Goal: Information Seeking & Learning: Learn about a topic

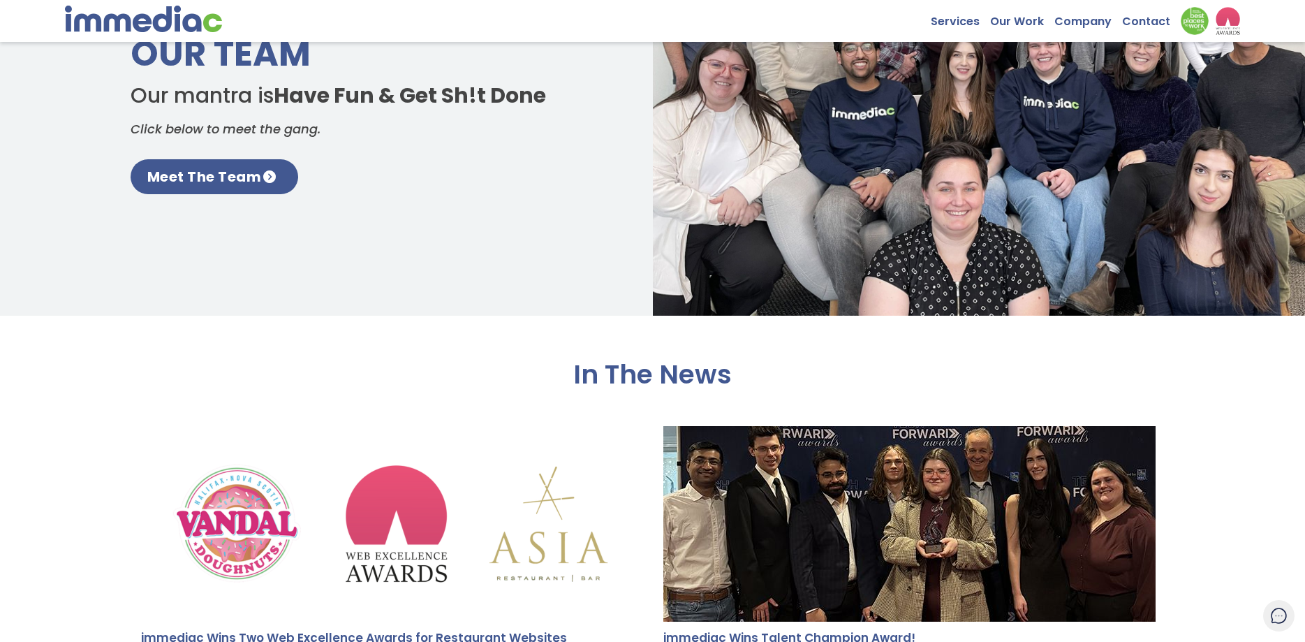
scroll to position [2077, 0]
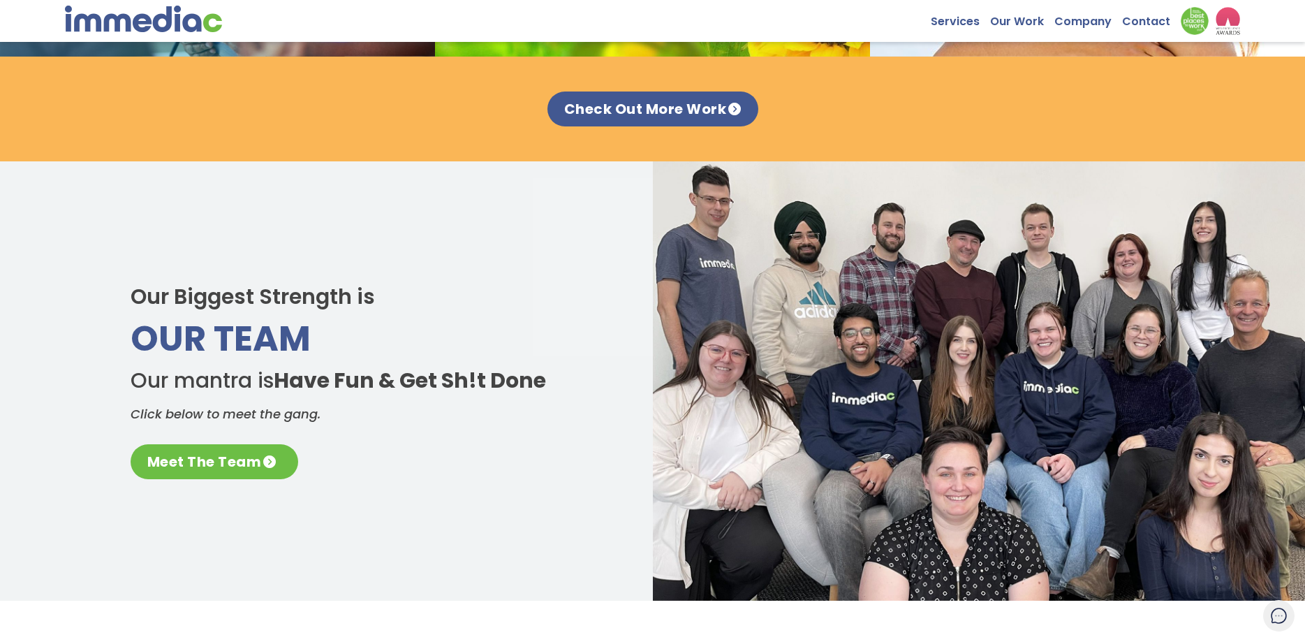
click at [246, 458] on link "Meet The Team" at bounding box center [215, 461] width 168 height 35
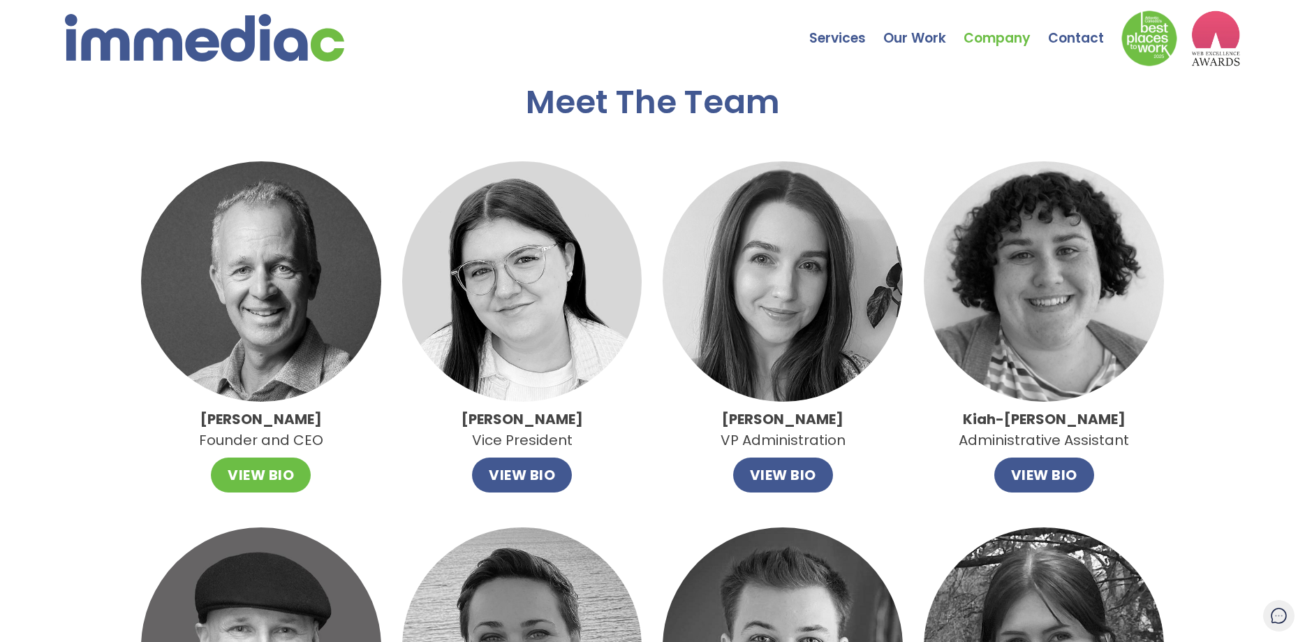
click at [253, 479] on button "VIEW BIO" at bounding box center [261, 474] width 100 height 35
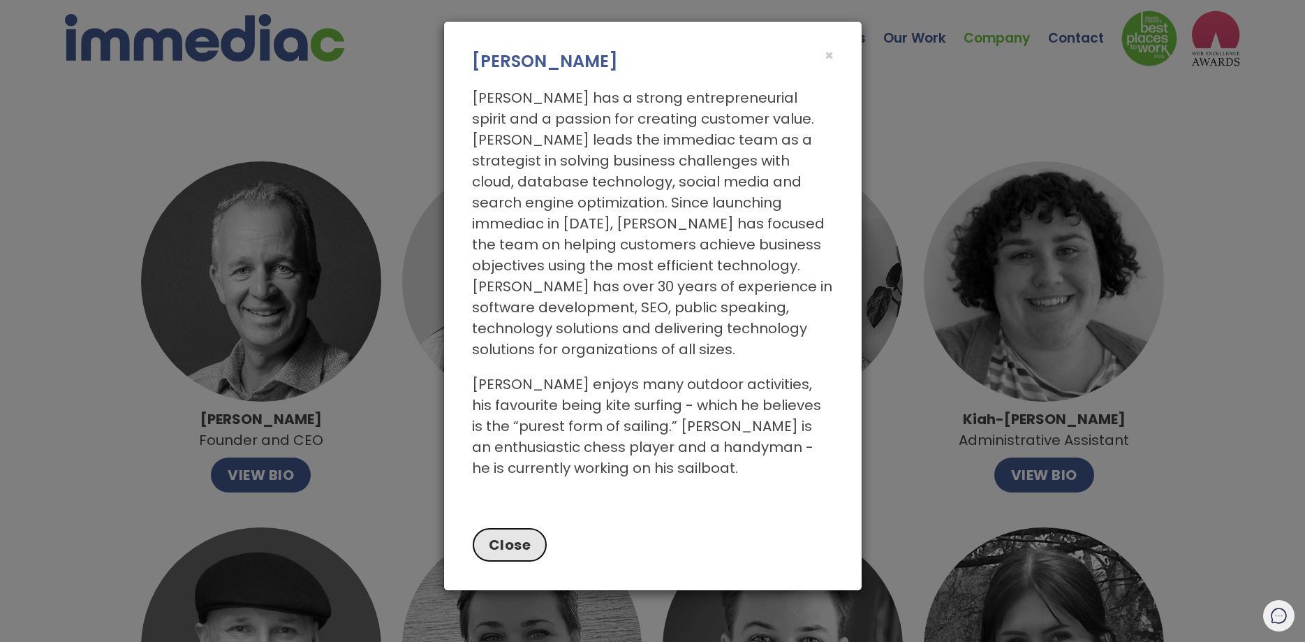
click at [483, 527] on button "Close" at bounding box center [510, 544] width 76 height 35
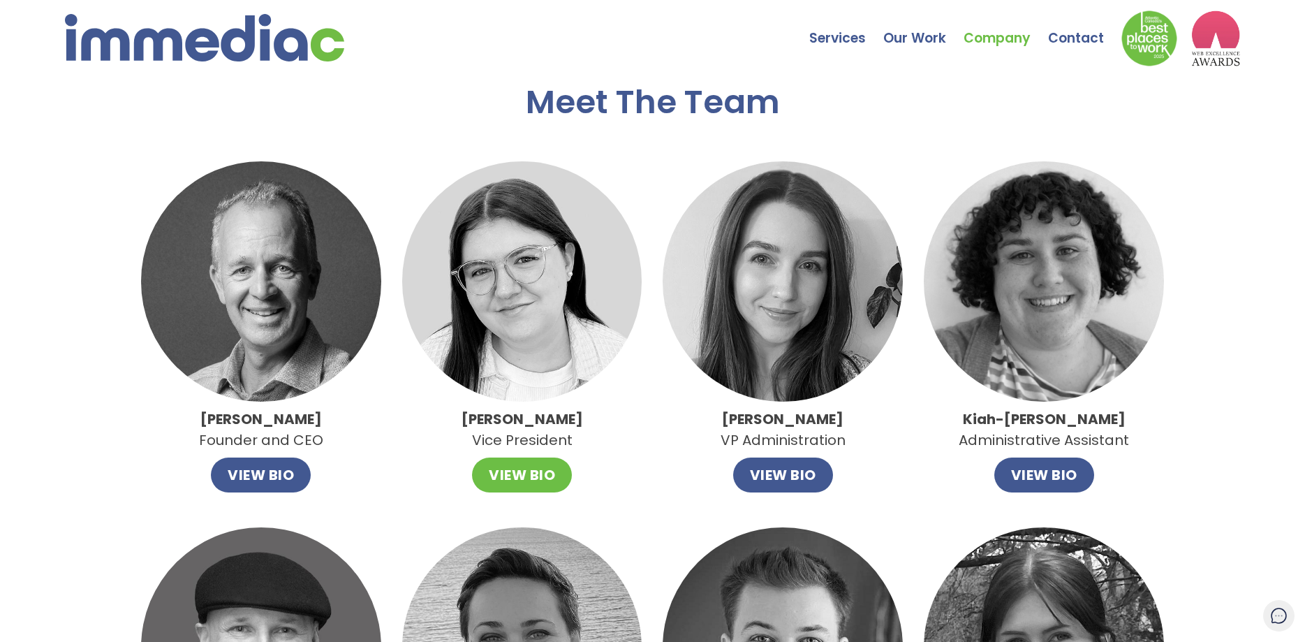
click at [533, 475] on button "VIEW BIO" at bounding box center [522, 474] width 100 height 35
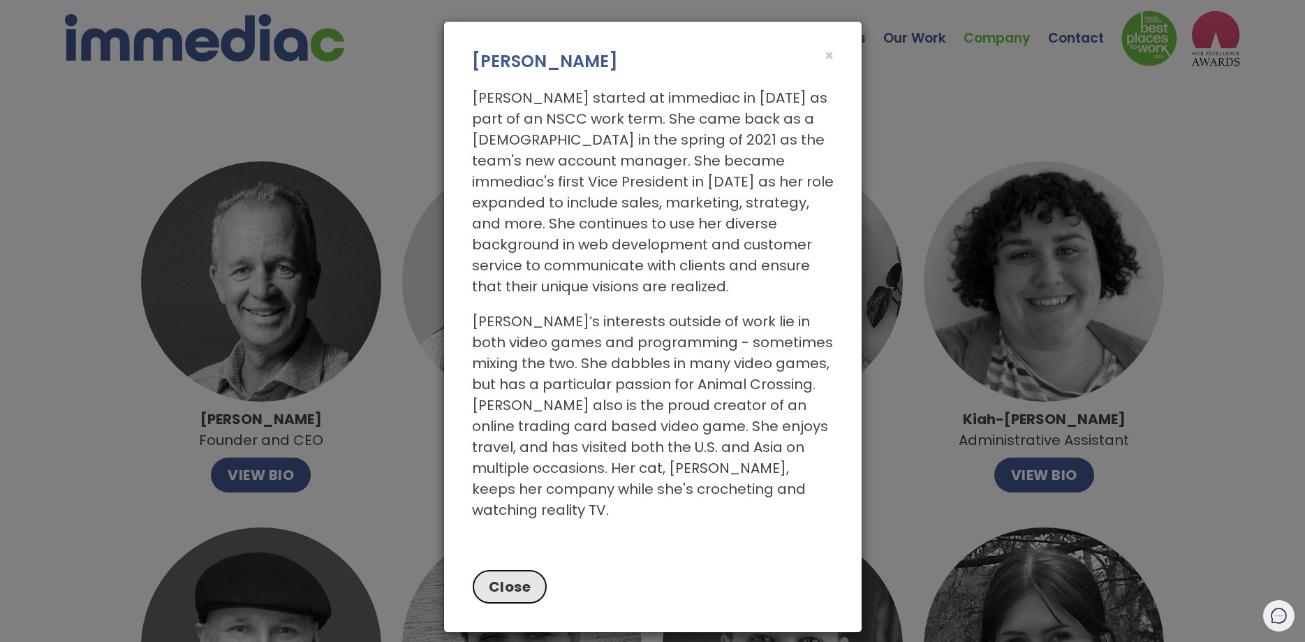
click at [494, 569] on button "Close" at bounding box center [510, 586] width 76 height 35
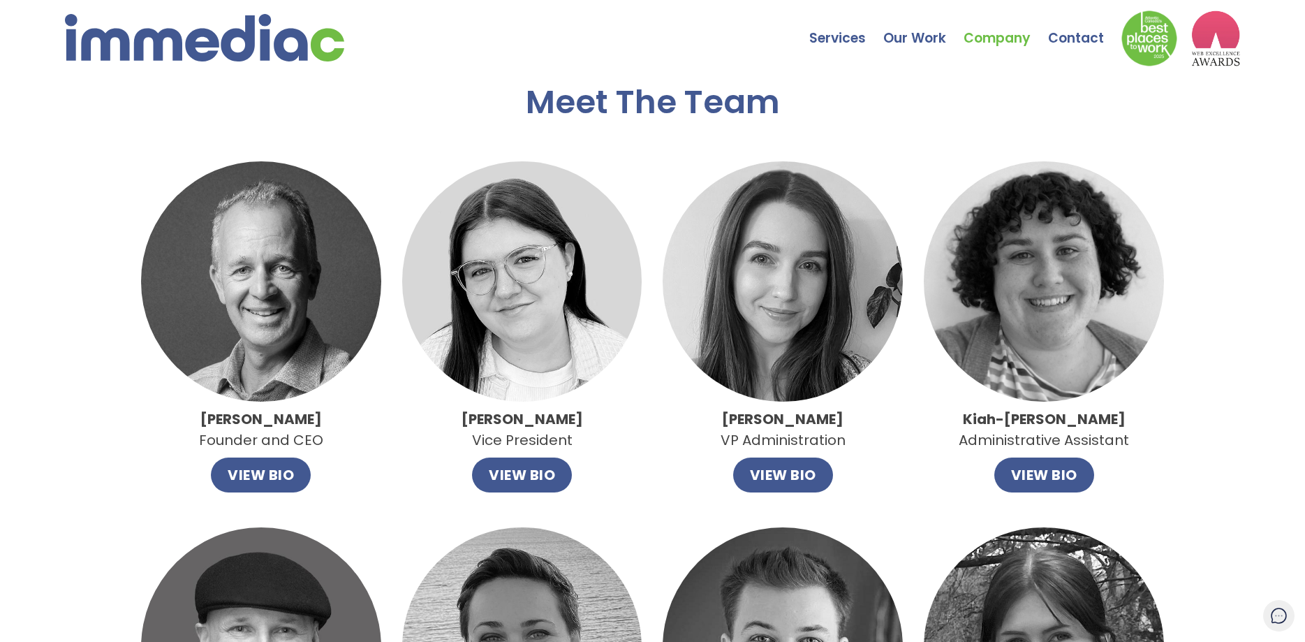
scroll to position [285, 0]
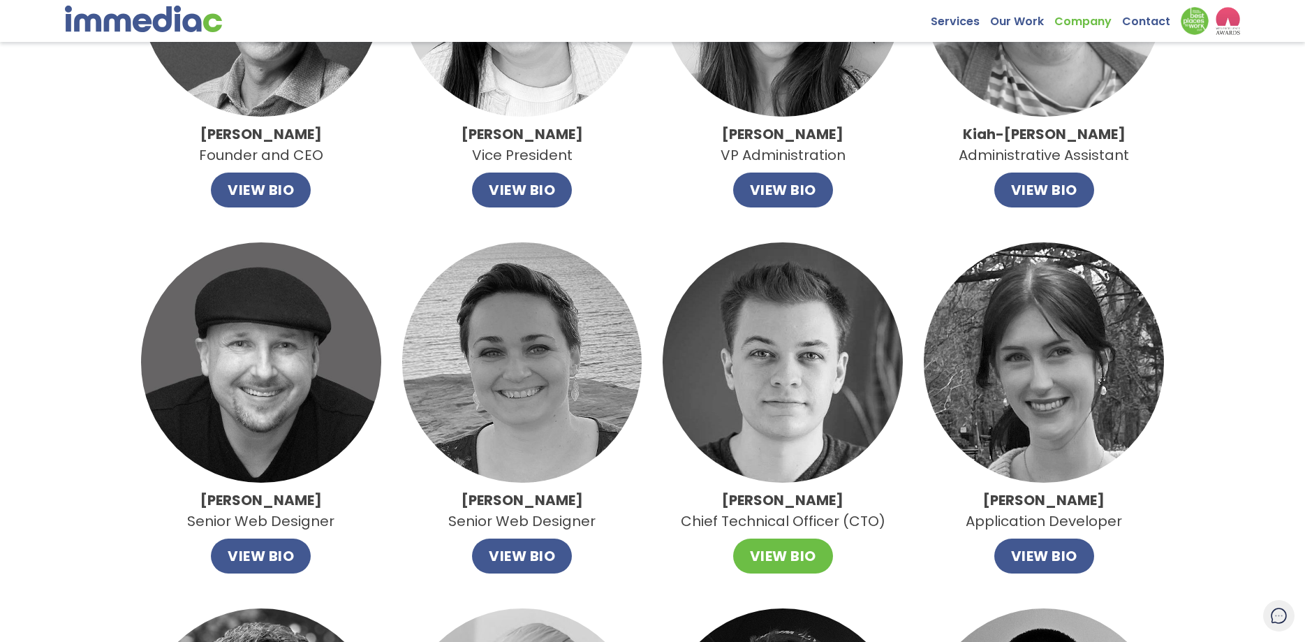
click at [757, 558] on button "VIEW BIO" at bounding box center [783, 555] width 100 height 35
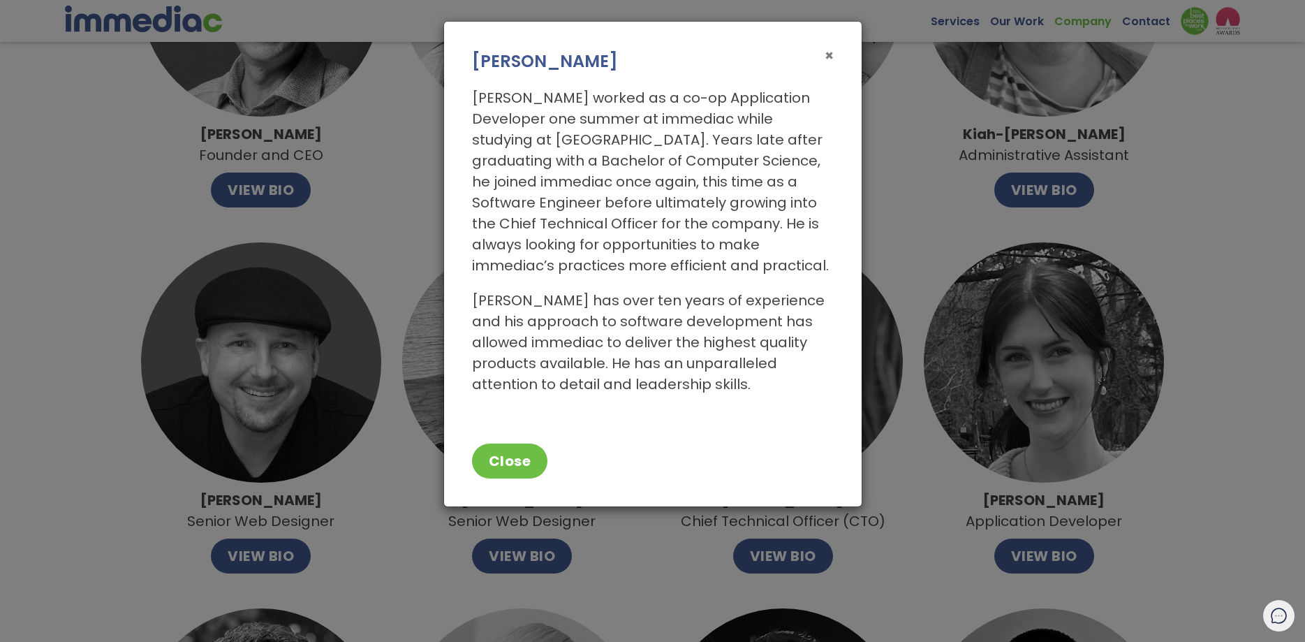
click at [826, 54] on span "×" at bounding box center [828, 55] width 9 height 20
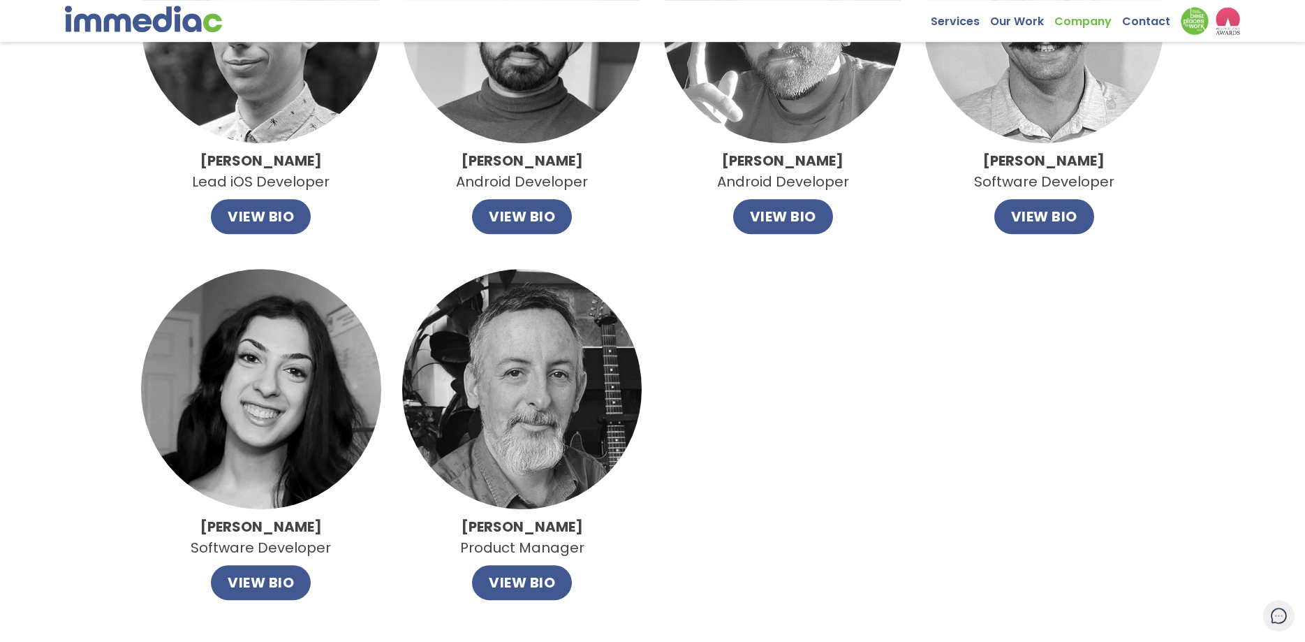
scroll to position [1068, 0]
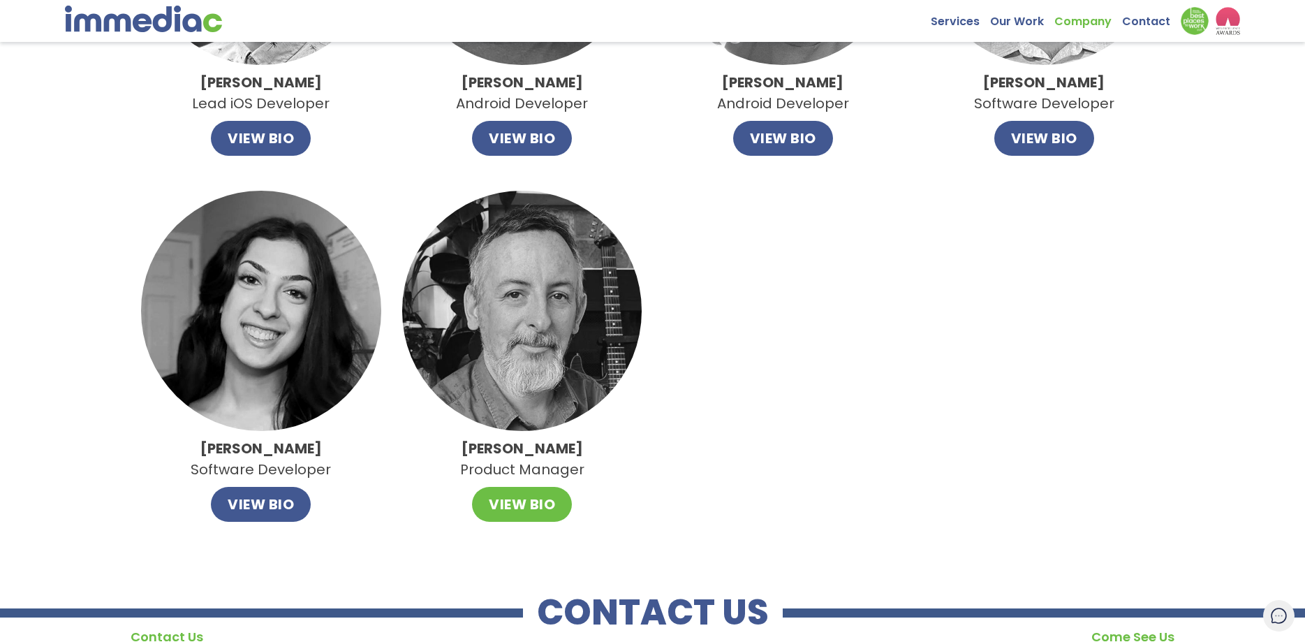
click at [528, 507] on button "VIEW BIO" at bounding box center [522, 504] width 100 height 35
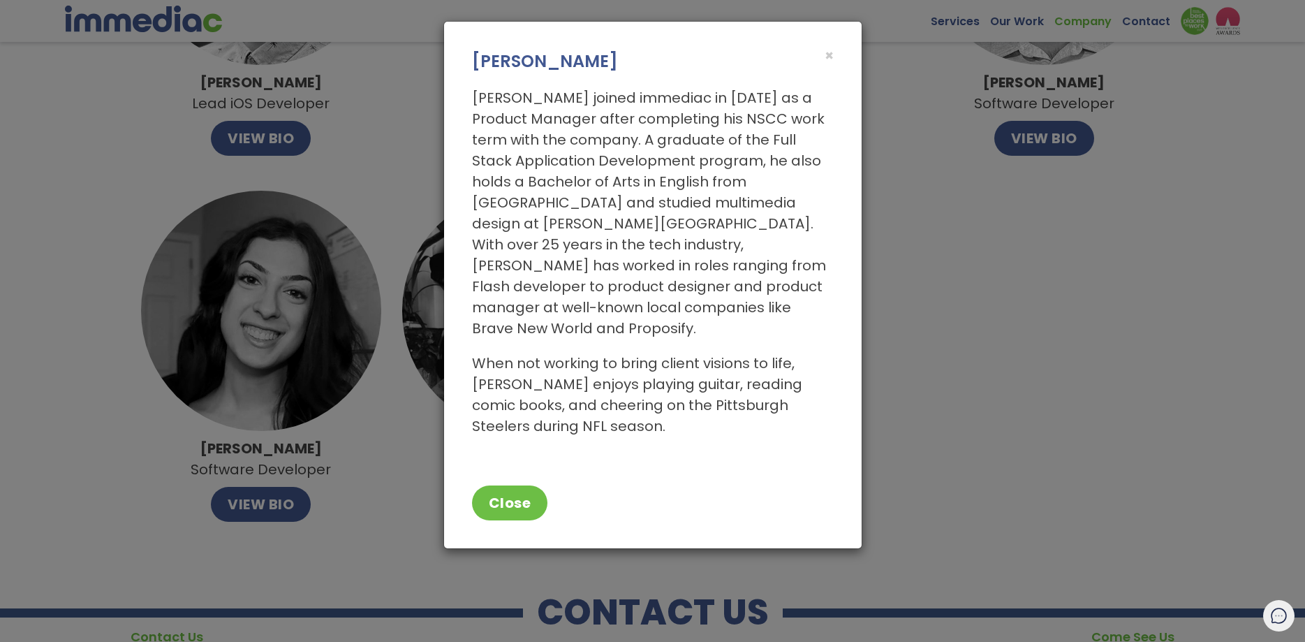
click at [833, 55] on div "× [PERSON_NAME]" at bounding box center [652, 48] width 417 height 52
click at [829, 57] on span "×" at bounding box center [828, 55] width 9 height 20
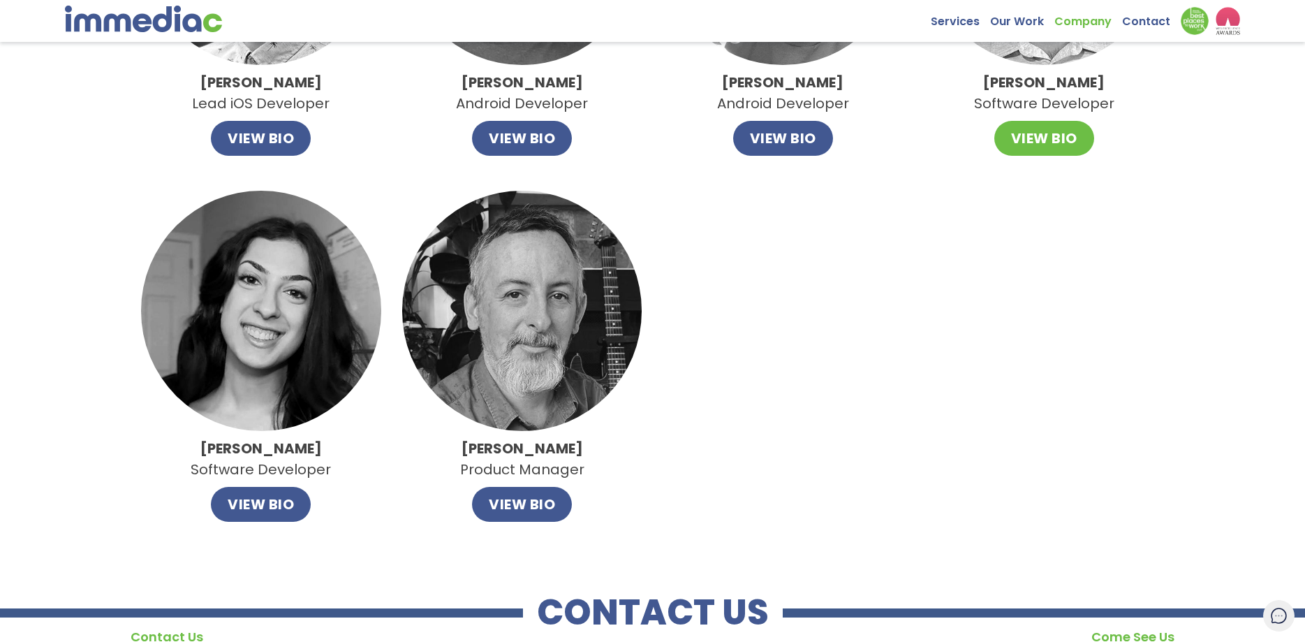
click at [1035, 139] on button "VIEW BIO" at bounding box center [1044, 138] width 100 height 35
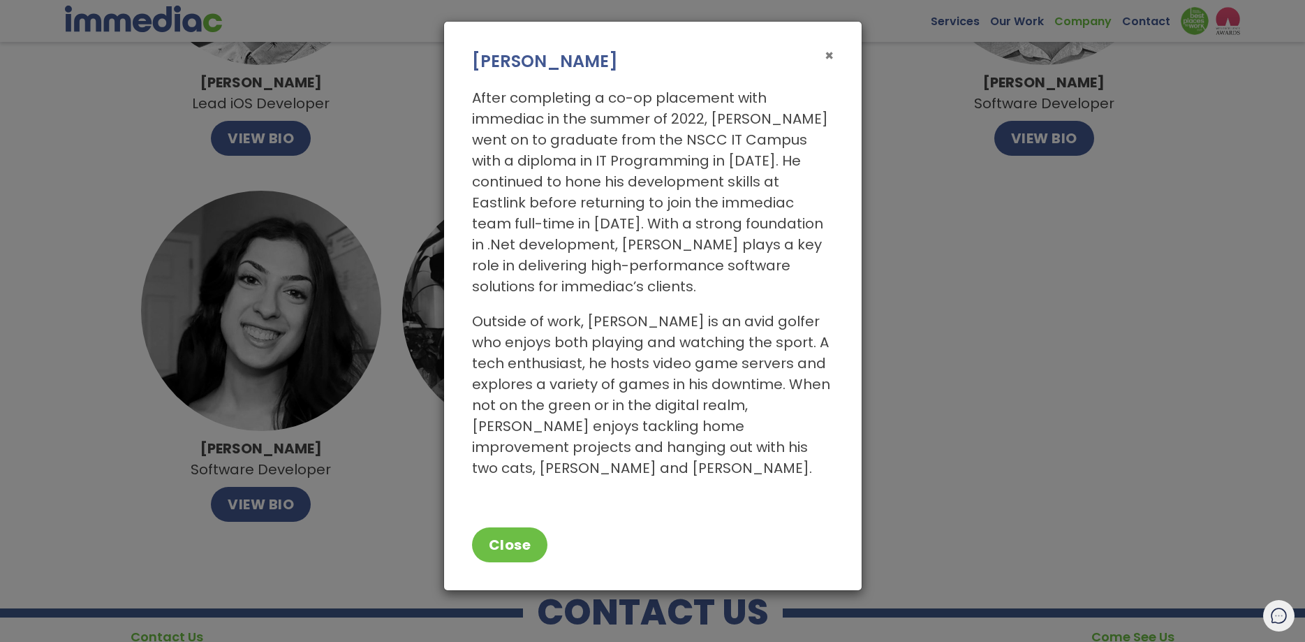
click at [829, 54] on span "×" at bounding box center [828, 55] width 9 height 20
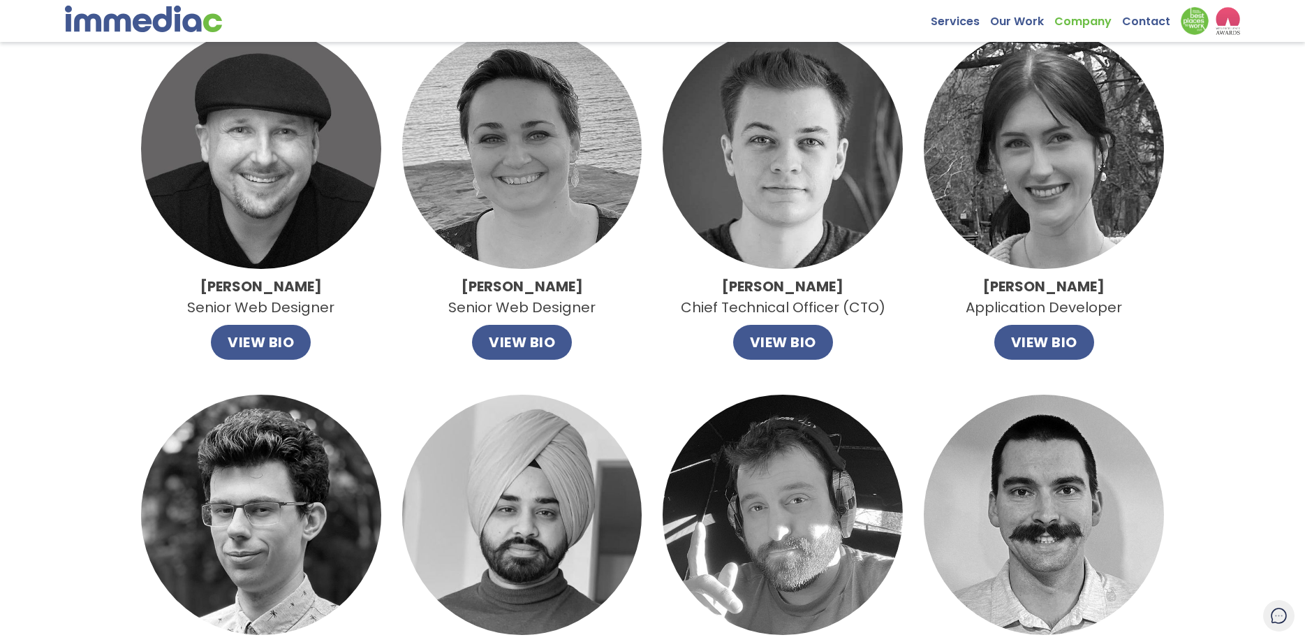
scroll to position [712, 0]
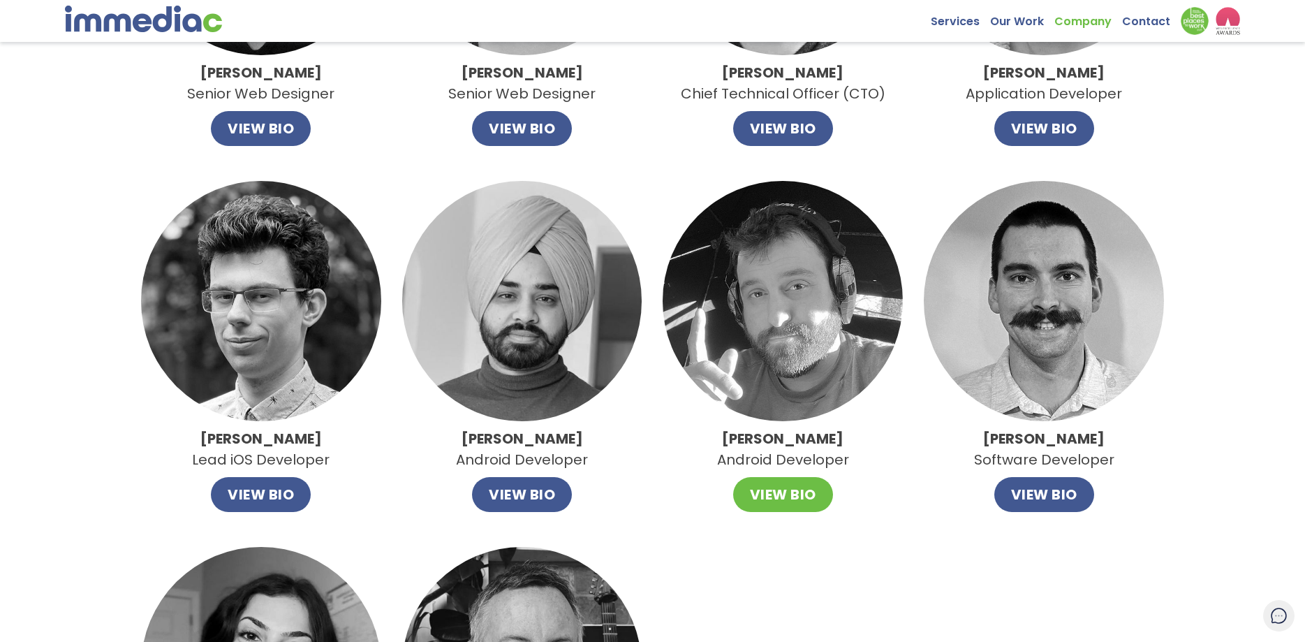
click at [786, 489] on button "VIEW BIO" at bounding box center [783, 494] width 100 height 35
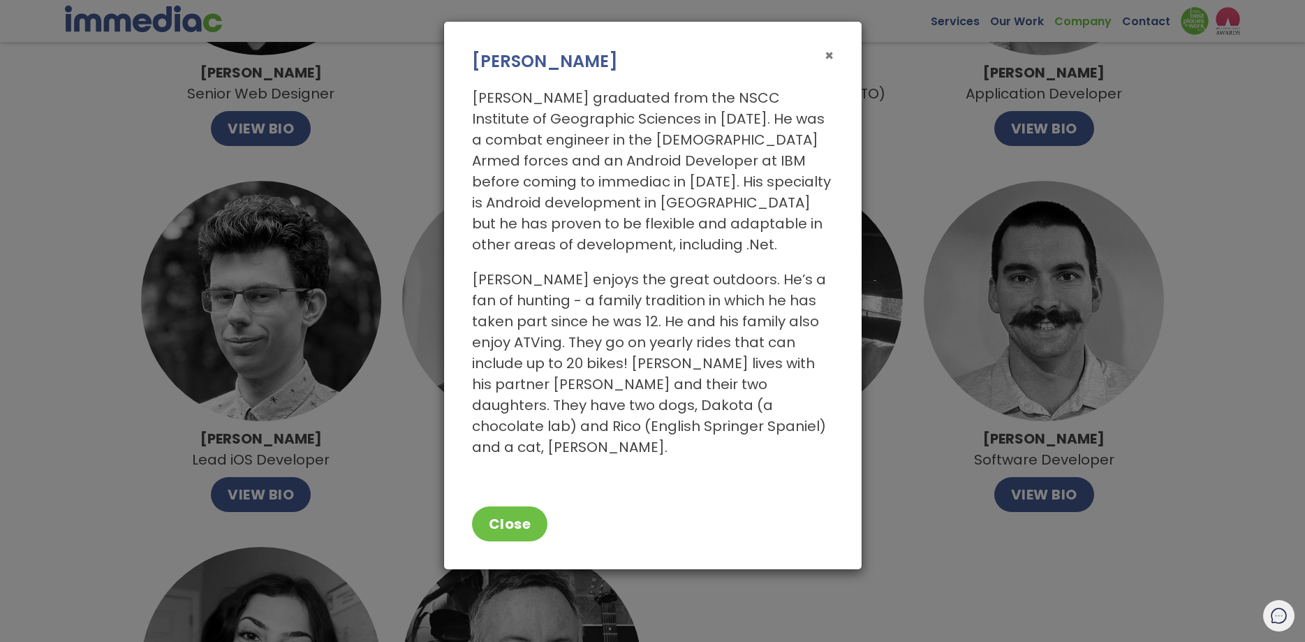
click at [827, 57] on span "×" at bounding box center [828, 55] width 9 height 20
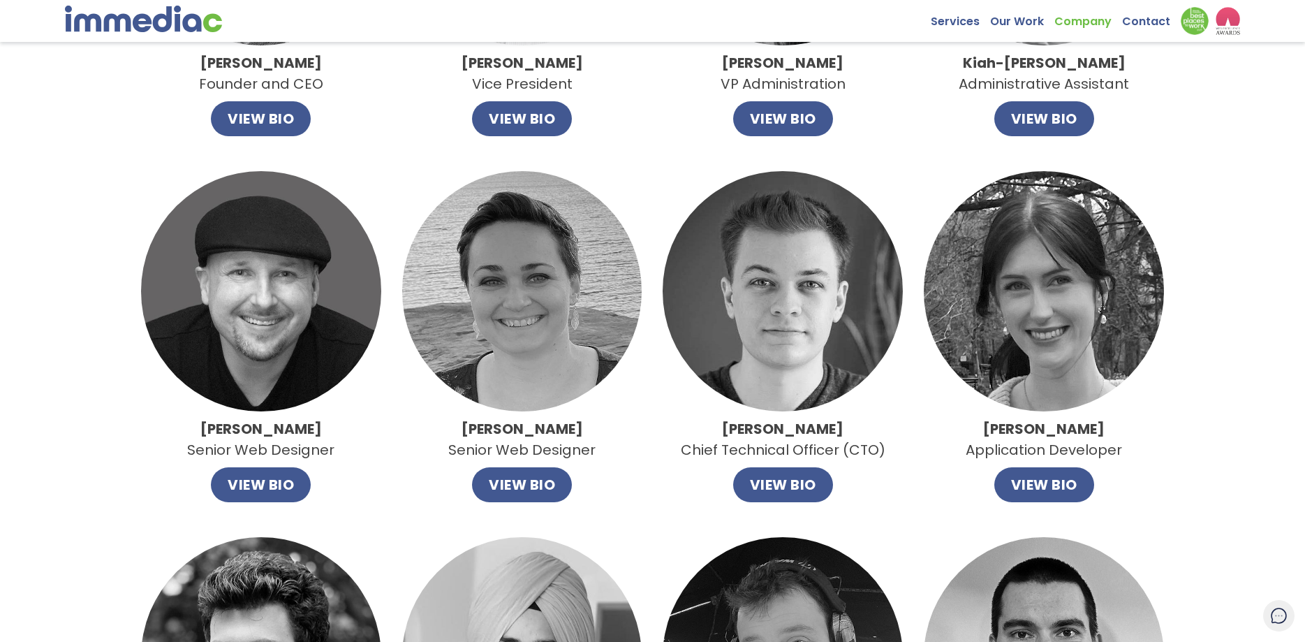
scroll to position [0, 0]
